Goal: Use online tool/utility: Utilize a website feature to perform a specific function

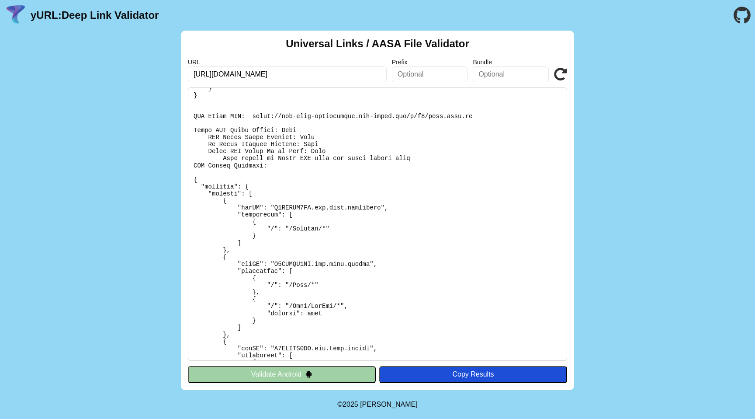
scroll to position [730, 0]
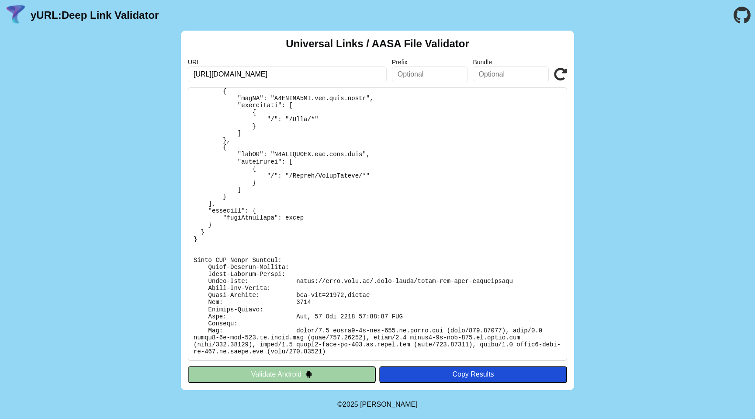
click at [304, 302] on pre at bounding box center [377, 223] width 379 height 273
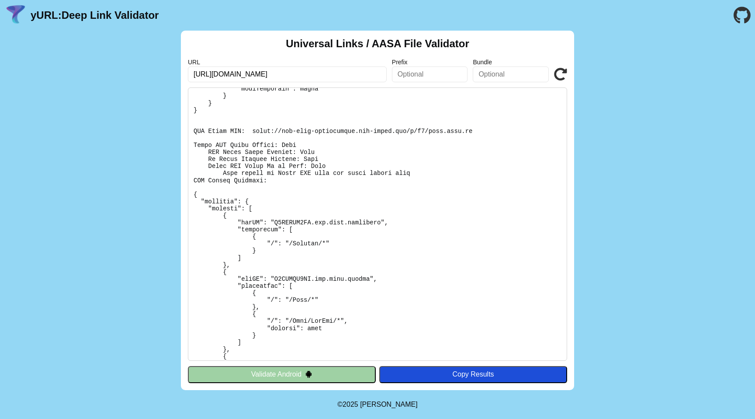
scroll to position [730, 0]
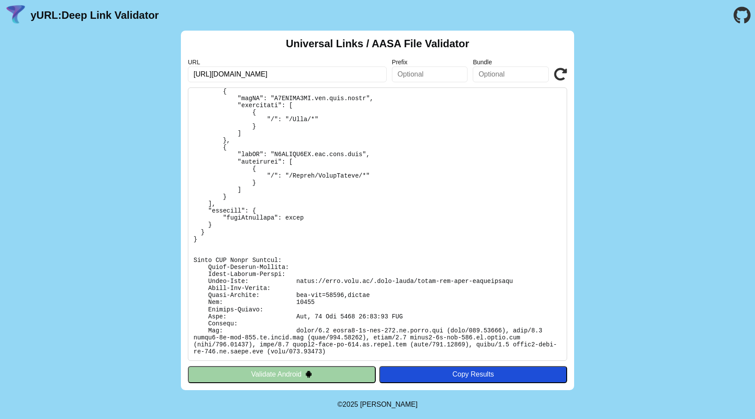
click at [604, 147] on div "Universal Links / AASA File Validator URL [URL][DOMAIN_NAME] Prefix Bundle Vali…" at bounding box center [377, 210] width 755 height 359
click at [714, 24] on header "yURL: Deep Link Validator" at bounding box center [377, 15] width 755 height 31
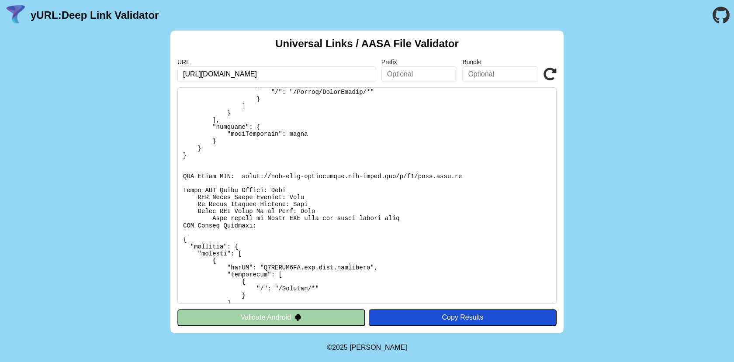
scroll to position [363, 0]
drag, startPoint x: 248, startPoint y: 175, endPoint x: 278, endPoint y: 177, distance: 30.2
click at [278, 177] on pre at bounding box center [366, 195] width 379 height 217
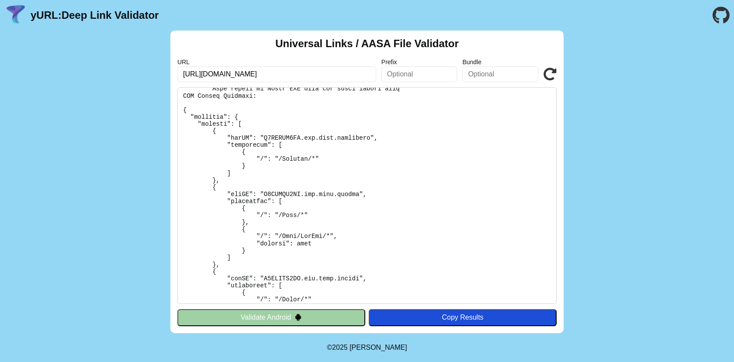
scroll to position [495, 0]
click at [555, 81] on div "Universal Links / AASA File Validator URL [URL][DOMAIN_NAME] Prefix Bundle Vali…" at bounding box center [366, 182] width 393 height 303
click at [551, 78] on icon at bounding box center [549, 74] width 13 height 13
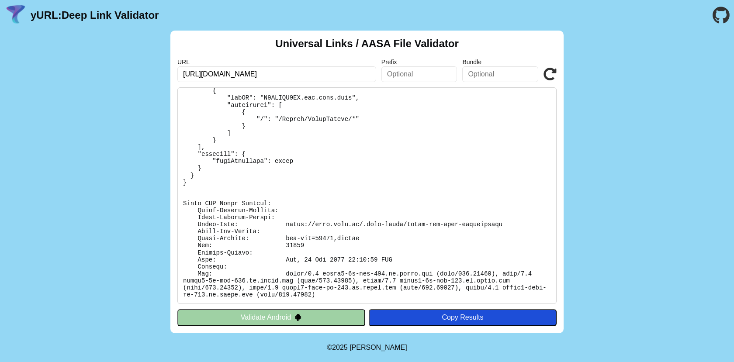
scroll to position [786, 0]
click at [555, 74] on icon at bounding box center [549, 74] width 13 height 13
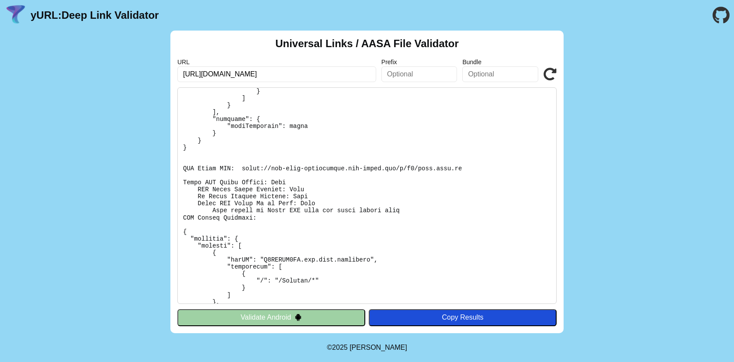
scroll to position [369, 0]
